Goal: Information Seeking & Learning: Find specific page/section

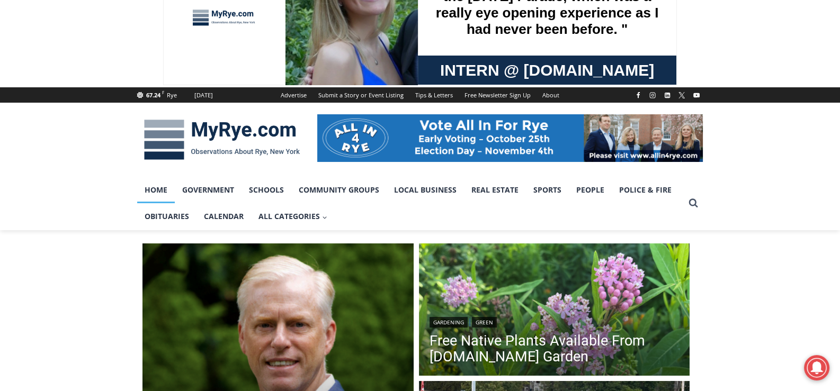
scroll to position [105, 0]
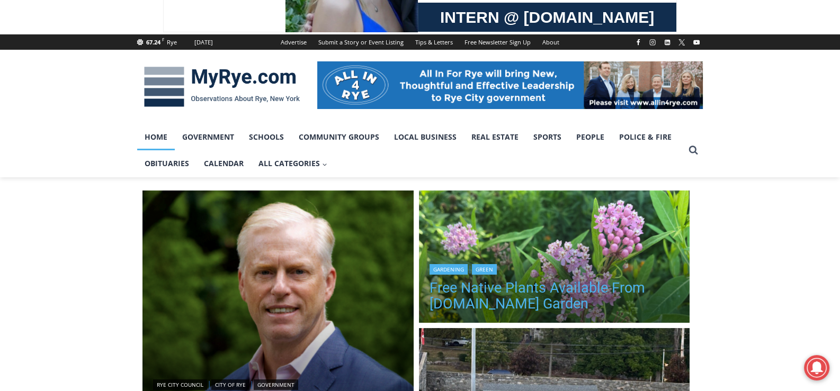
click at [489, 288] on link "Free Native Plants Available From [DOMAIN_NAME] Garden" at bounding box center [554, 296] width 250 height 32
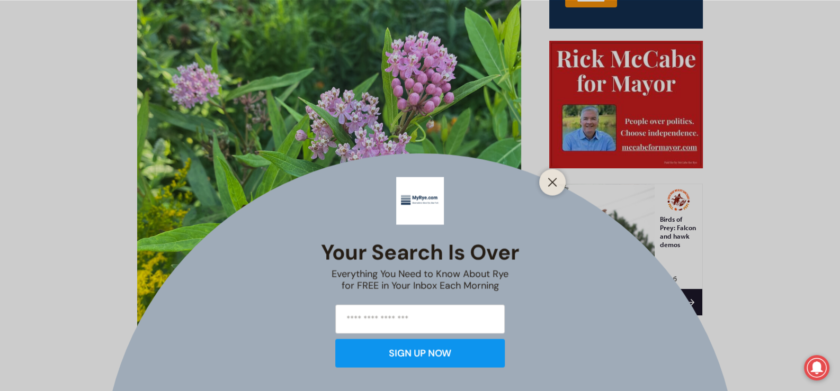
scroll to position [561, 0]
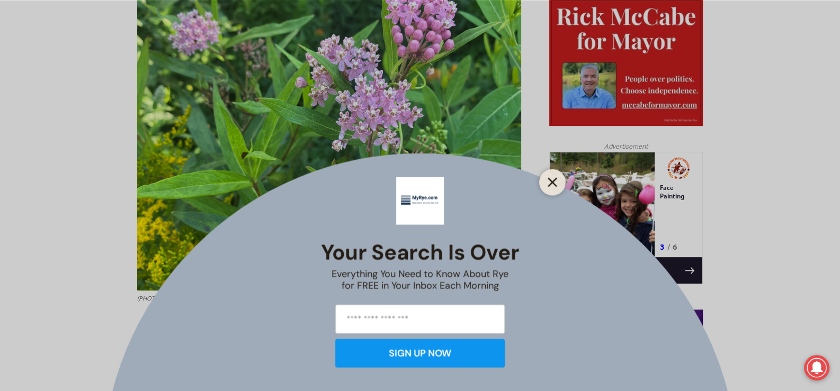
click at [553, 182] on icon "Close" at bounding box center [552, 182] width 10 height 10
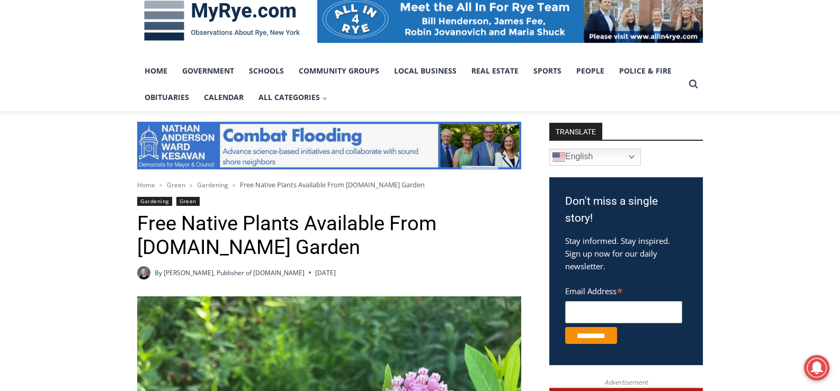
scroll to position [32, 0]
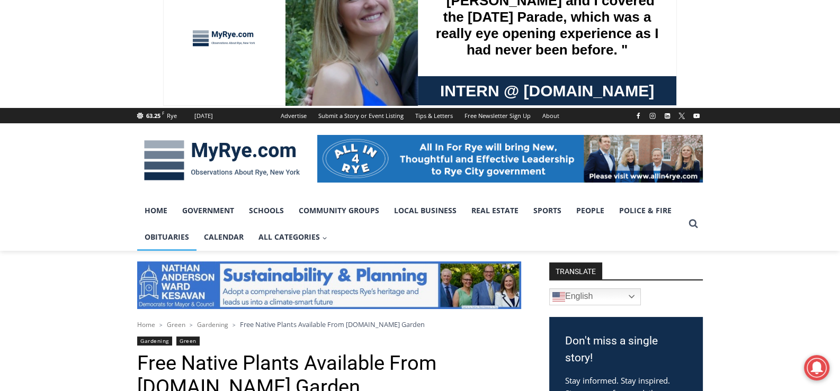
click at [162, 237] on link "Obituaries" at bounding box center [166, 237] width 59 height 26
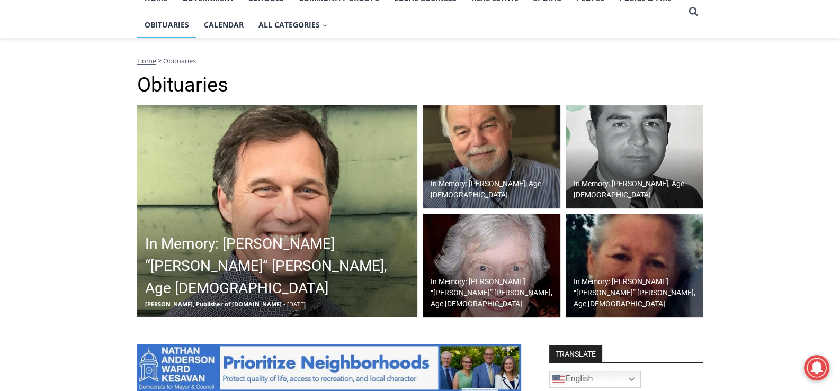
scroll to position [246, 0]
